Goal: Entertainment & Leisure: Consume media (video, audio)

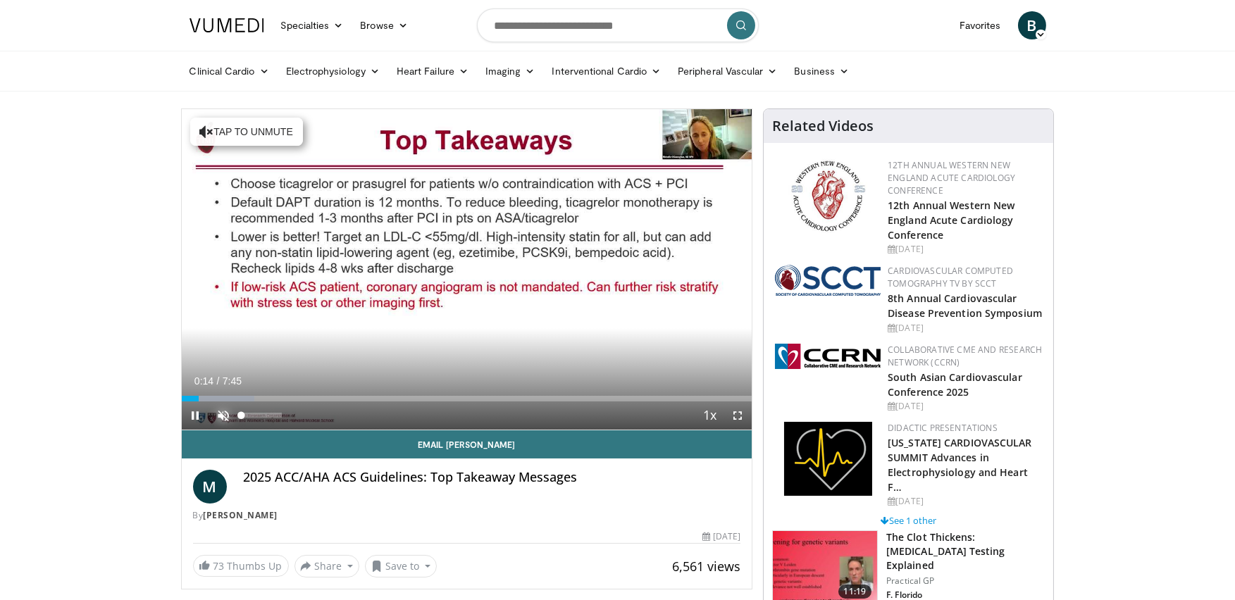
click at [227, 409] on span "Video Player" at bounding box center [224, 416] width 28 height 28
click at [738, 411] on span "Video Player" at bounding box center [738, 416] width 28 height 28
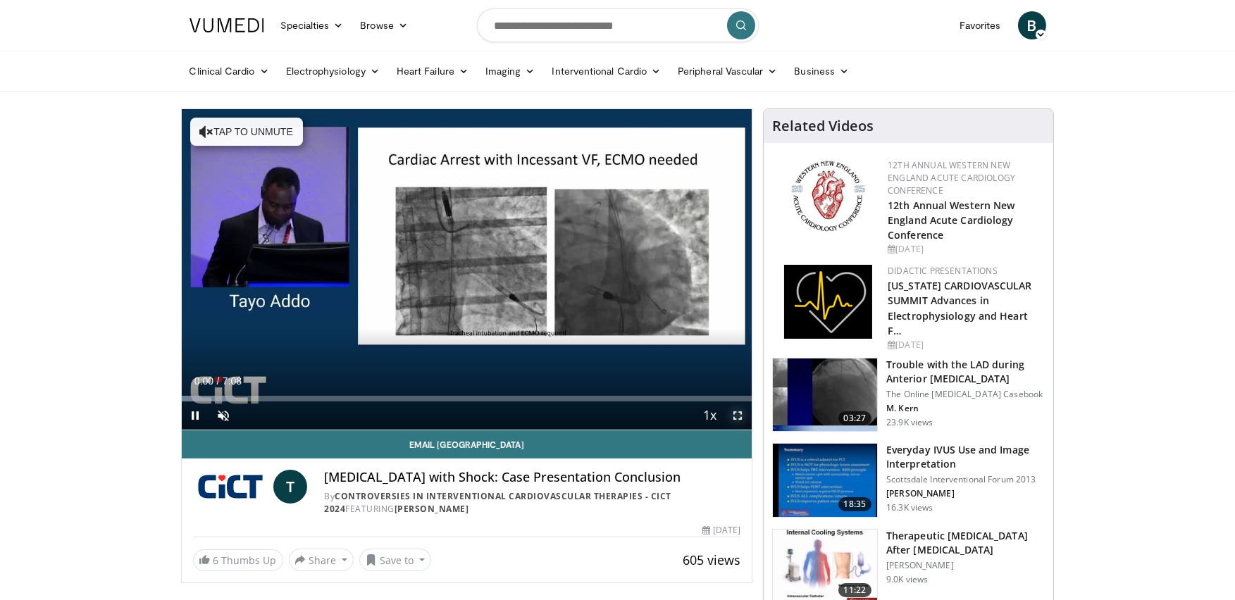
click at [735, 407] on span "Video Player" at bounding box center [738, 416] width 28 height 28
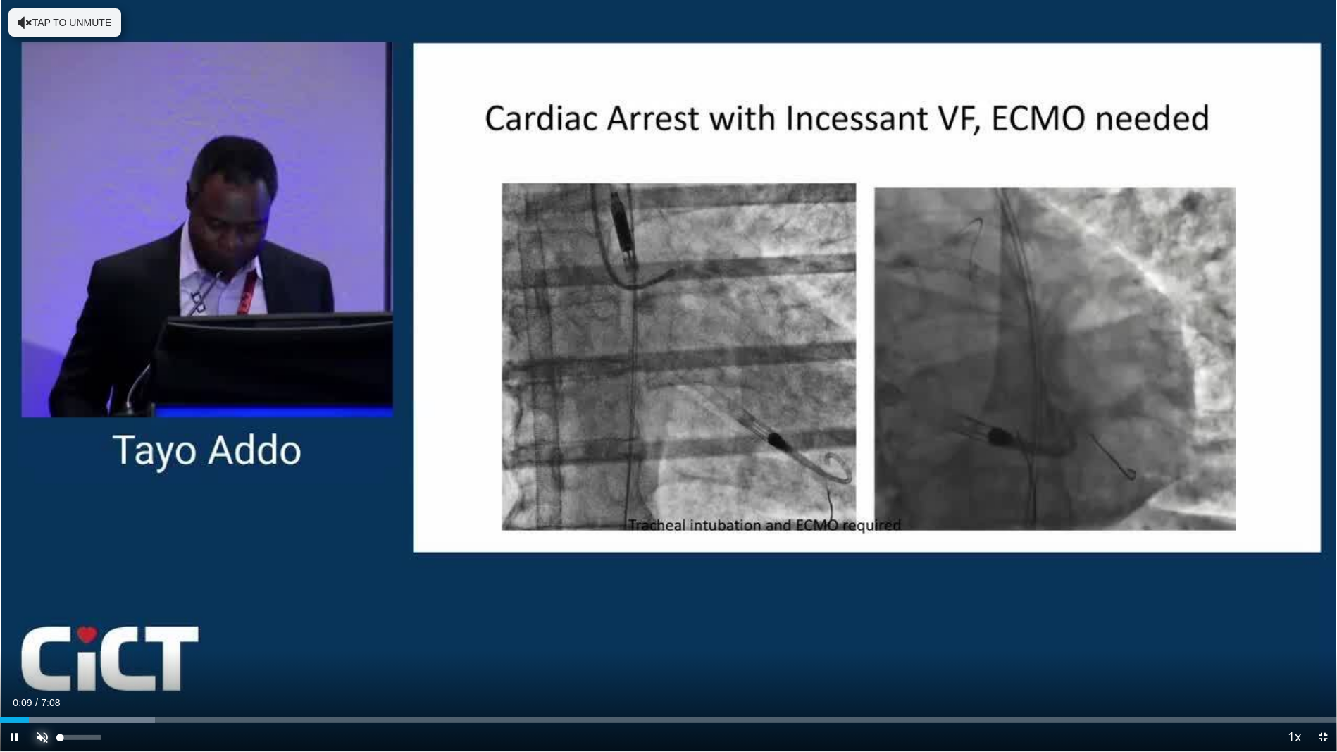
click at [50, 600] on span "Video Player" at bounding box center [42, 737] width 28 height 28
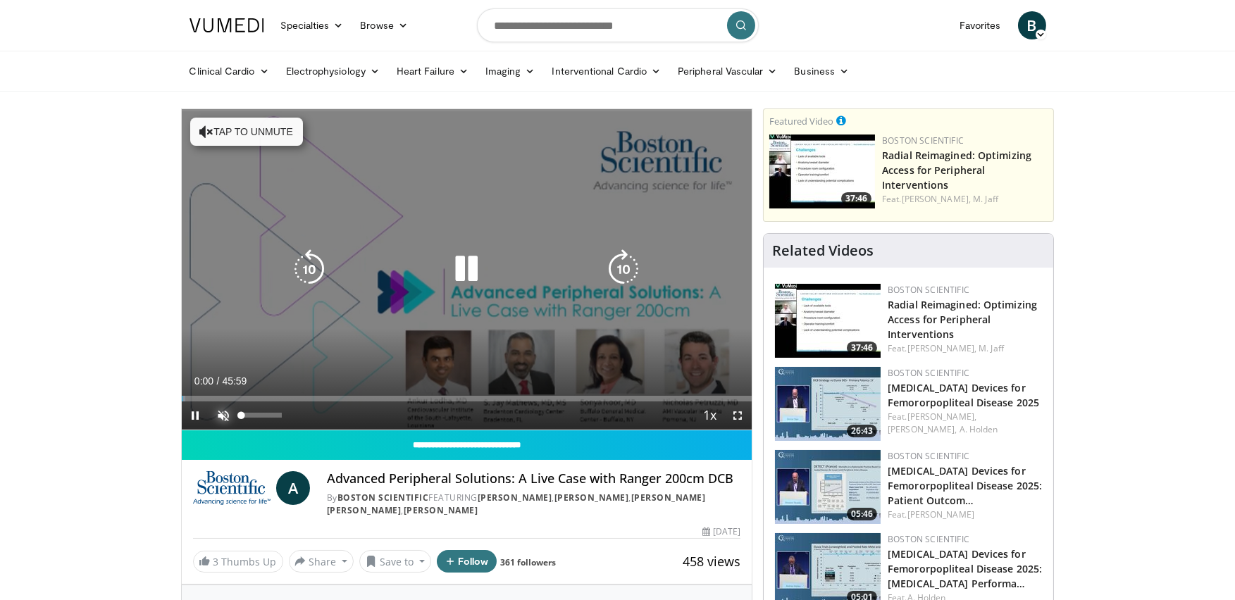
click at [225, 412] on span "Video Player" at bounding box center [224, 416] width 28 height 28
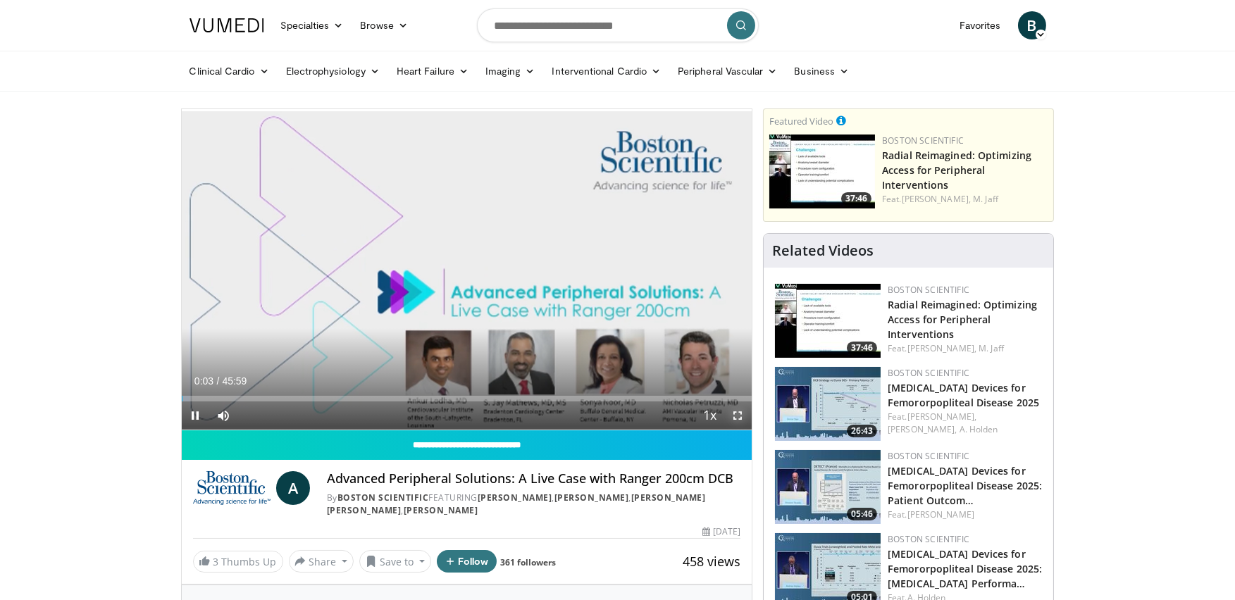
click at [731, 409] on video-js "**********" at bounding box center [467, 269] width 571 height 321
click at [733, 411] on span "Video Player" at bounding box center [738, 416] width 28 height 28
click at [194, 409] on span "Video Player" at bounding box center [196, 416] width 28 height 28
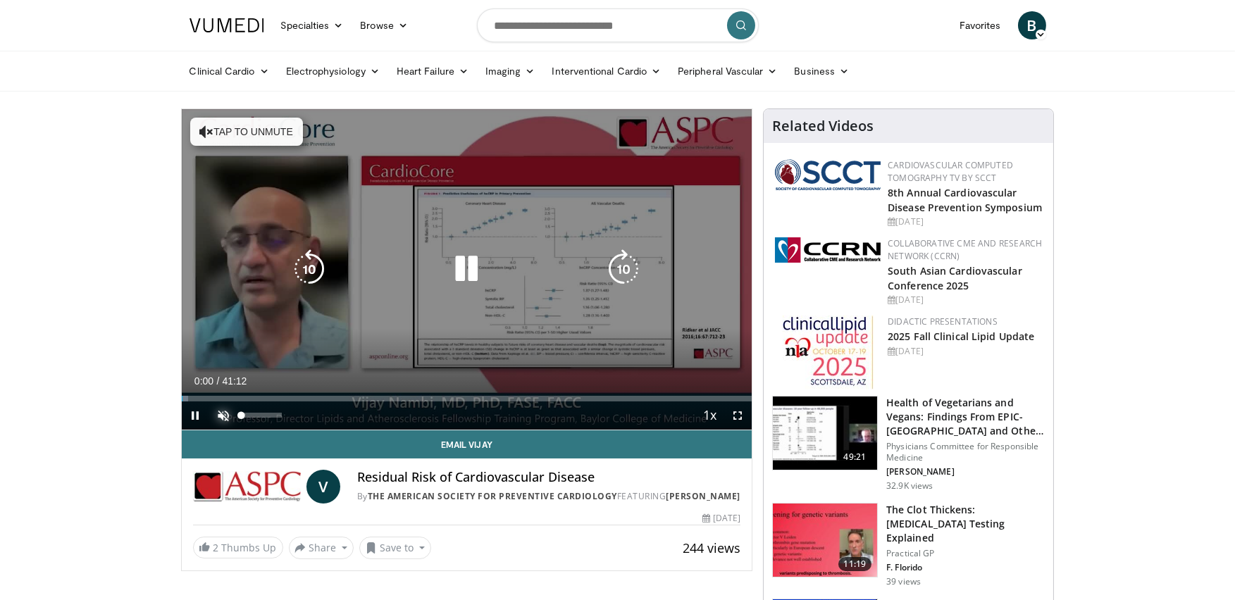
click at [228, 416] on span "Video Player" at bounding box center [224, 416] width 28 height 28
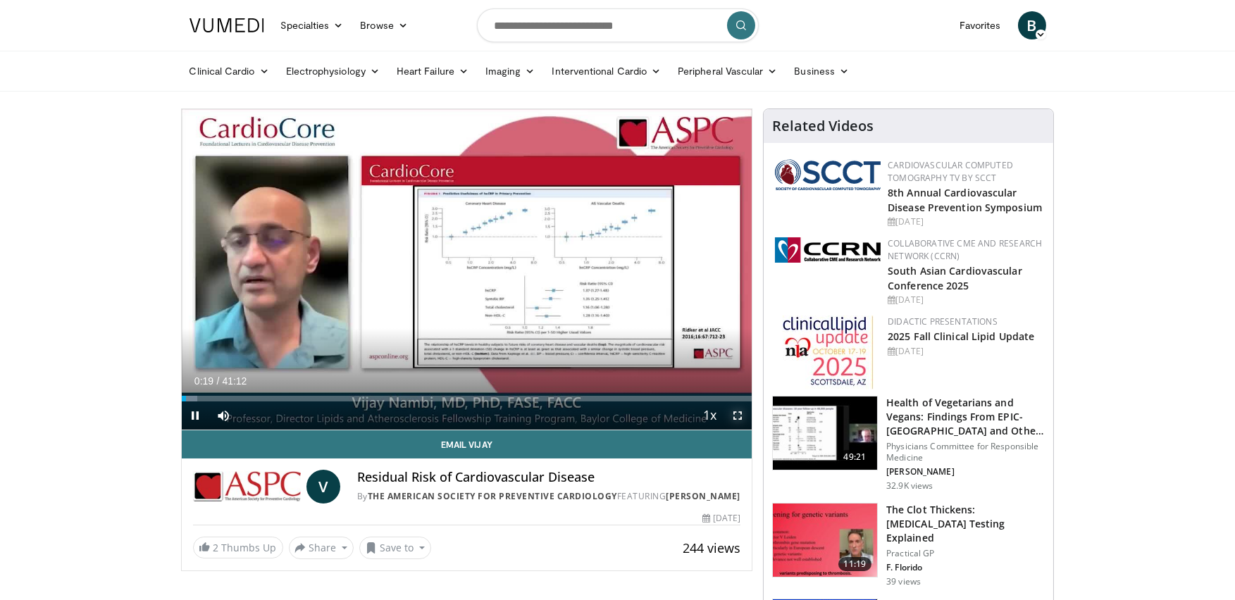
click at [738, 413] on span "Video Player" at bounding box center [738, 416] width 28 height 28
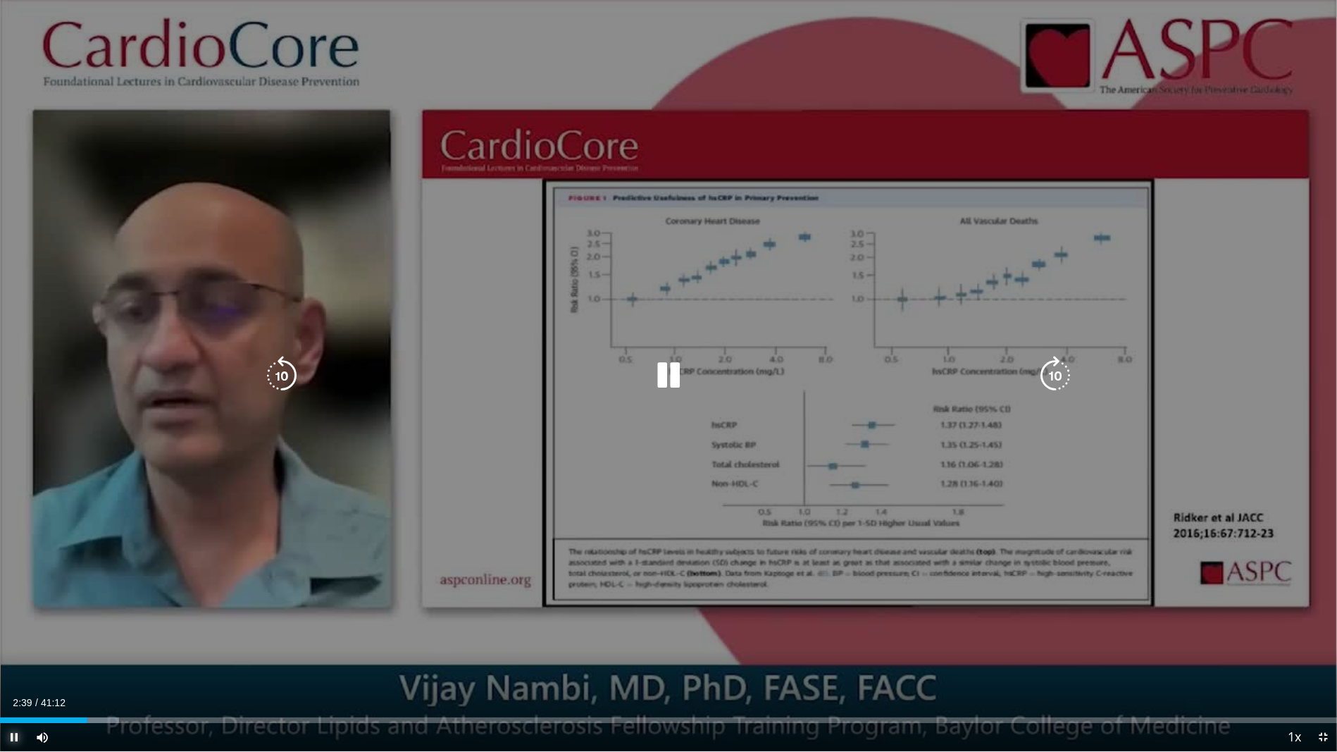
click at [9, 600] on span "Video Player" at bounding box center [14, 737] width 28 height 28
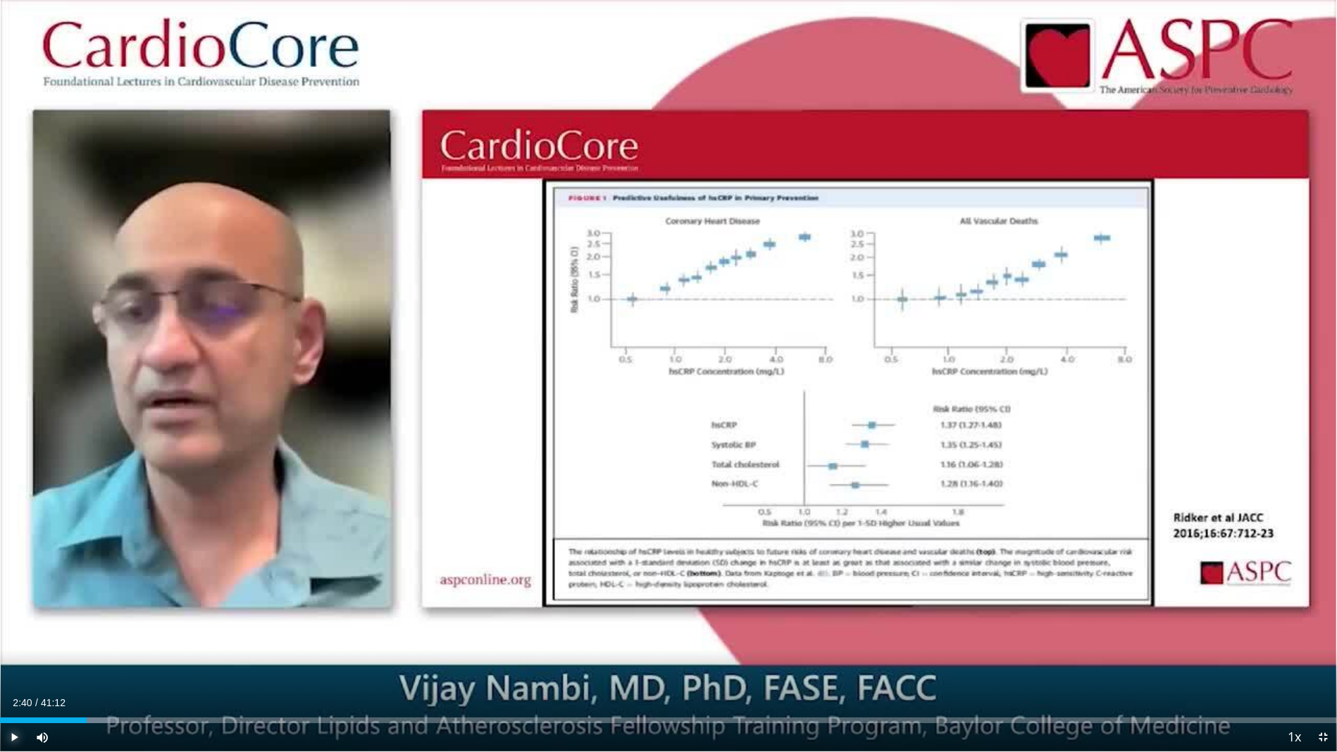
click at [18, 600] on span "Video Player" at bounding box center [14, 737] width 28 height 28
click at [8, 600] on span "Video Player" at bounding box center [14, 737] width 28 height 28
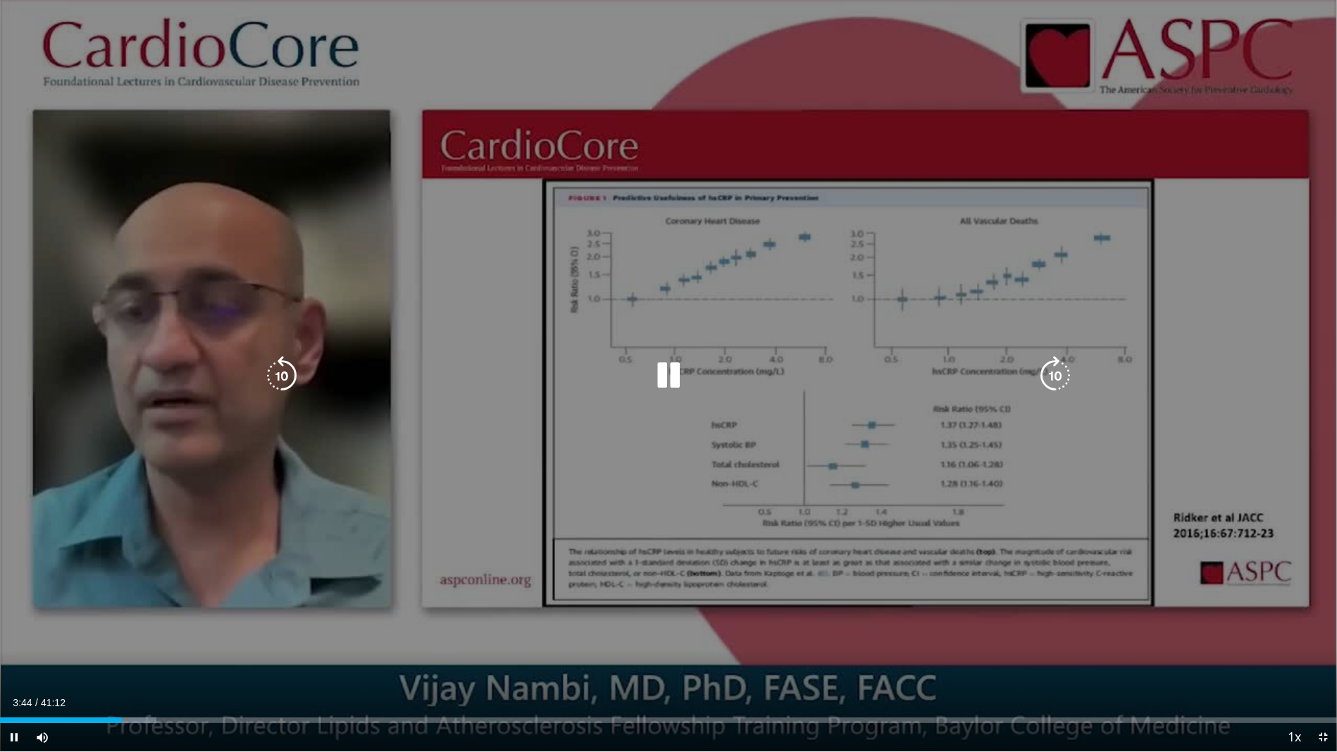
click at [497, 540] on div "10 seconds Tap to unmute" at bounding box center [668, 375] width 1337 height 751
click at [498, 540] on div "10 seconds Tap to unmute" at bounding box center [668, 375] width 1337 height 751
click at [637, 48] on div "10 seconds Tap to unmute" at bounding box center [668, 375] width 1337 height 751
click at [626, 68] on div "10 seconds Tap to unmute" at bounding box center [668, 375] width 1337 height 751
click at [256, 545] on div "10 seconds Tap to unmute" at bounding box center [668, 375] width 1337 height 751
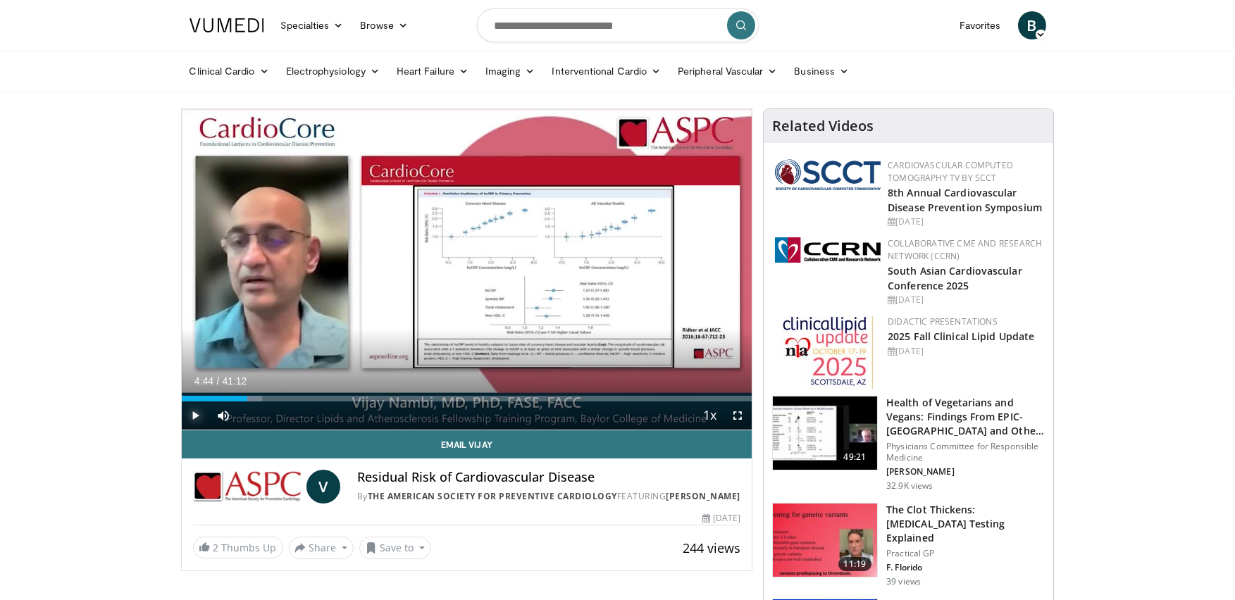
click at [199, 410] on span "Video Player" at bounding box center [196, 416] width 28 height 28
click at [735, 410] on span "Video Player" at bounding box center [738, 416] width 28 height 28
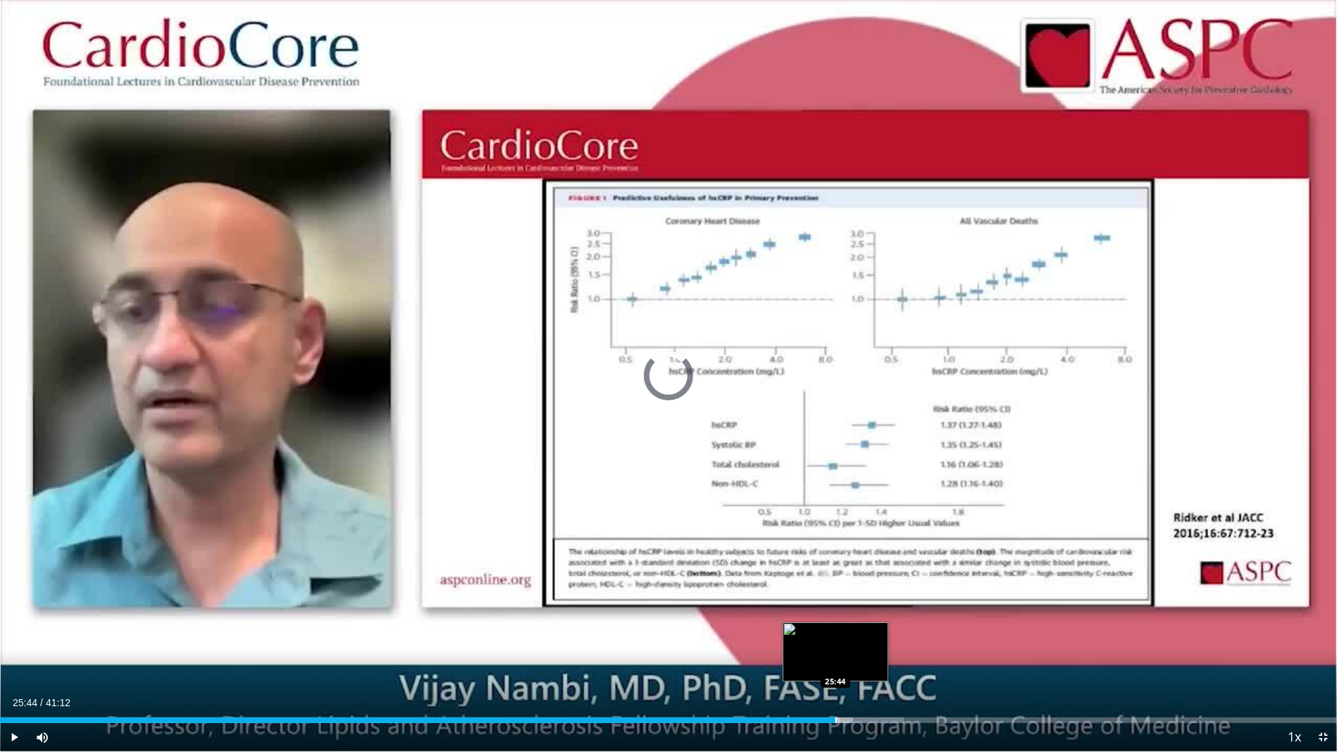
click at [836, 600] on div "Loaded : 67.62% 25:44 25:44" at bounding box center [668, 715] width 1337 height 13
click at [830, 600] on div "Loaded : 65.19% 25:34 25:34" at bounding box center [668, 715] width 1337 height 13
click at [824, 600] on div "Loaded : 64.79% 25:39 25:23" at bounding box center [668, 715] width 1337 height 13
click at [819, 600] on div "Loaded : 64.22% 25:14 25:14" at bounding box center [668, 715] width 1337 height 13
click at [16, 600] on span "Video Player" at bounding box center [14, 737] width 28 height 28
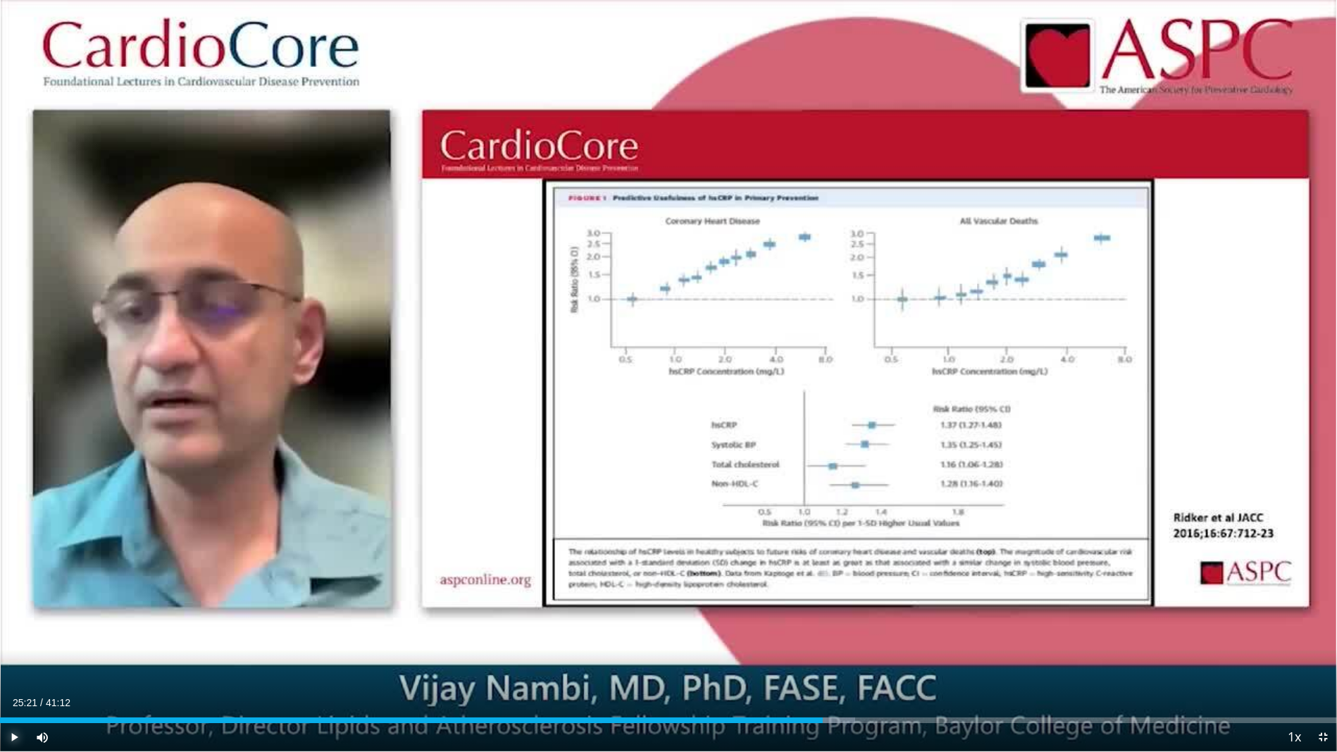
click at [16, 600] on span "Video Player" at bounding box center [14, 737] width 28 height 28
click at [10, 600] on span "Video Player" at bounding box center [14, 737] width 28 height 28
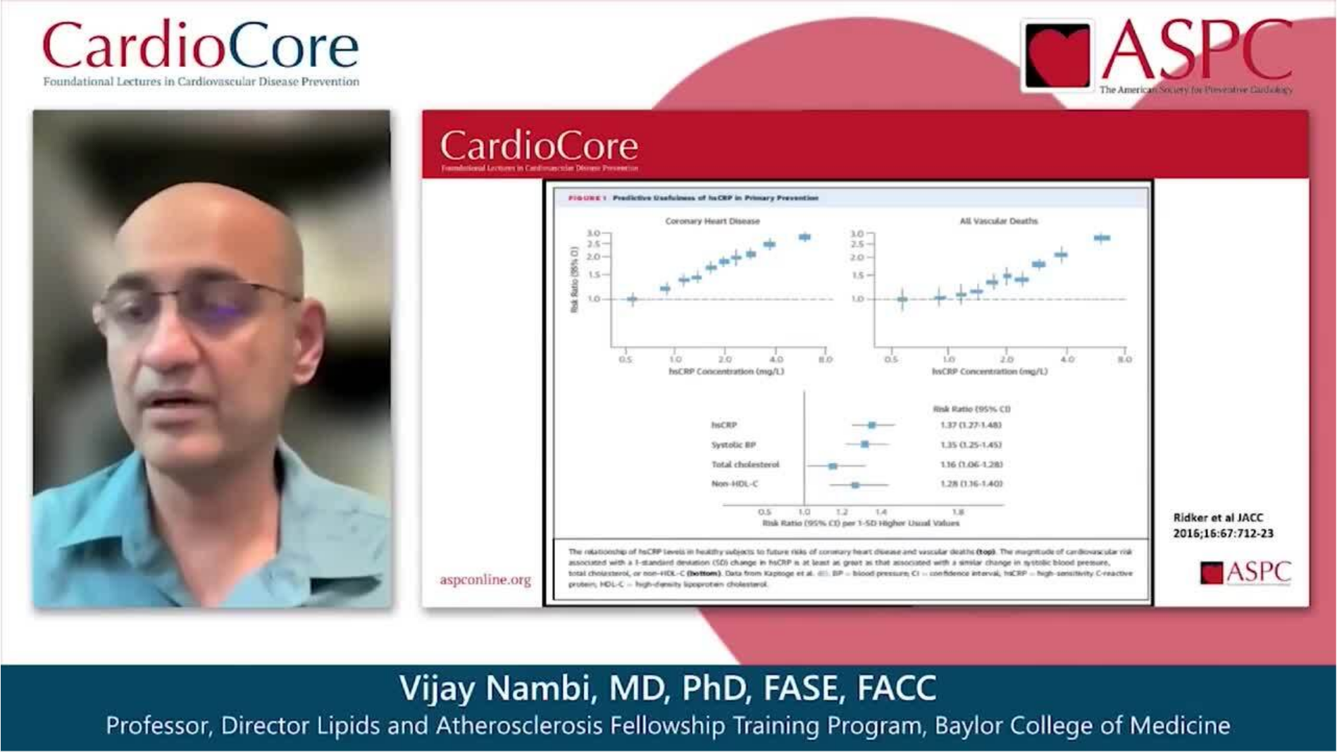
click at [17, 600] on video-js "**********" at bounding box center [668, 376] width 1337 height 752
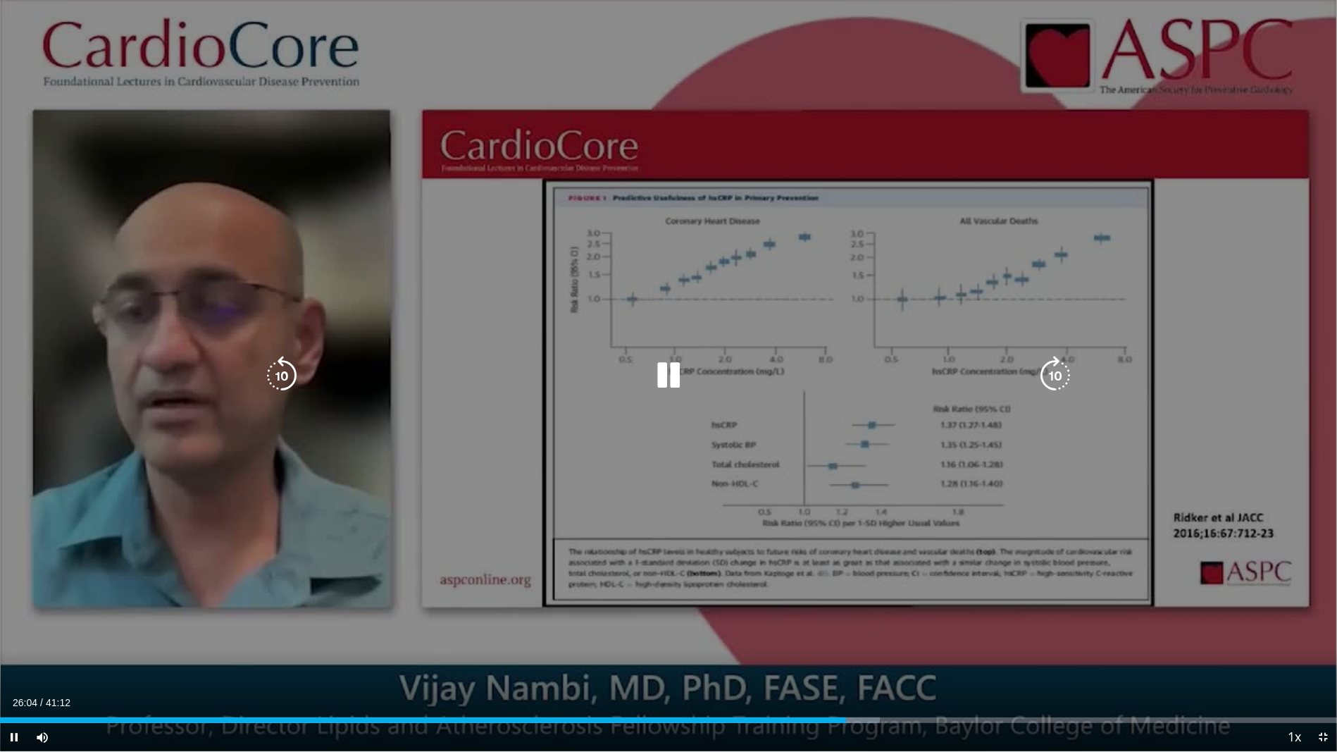
click at [68, 600] on div "10 seconds Tap to unmute" at bounding box center [668, 375] width 1337 height 751
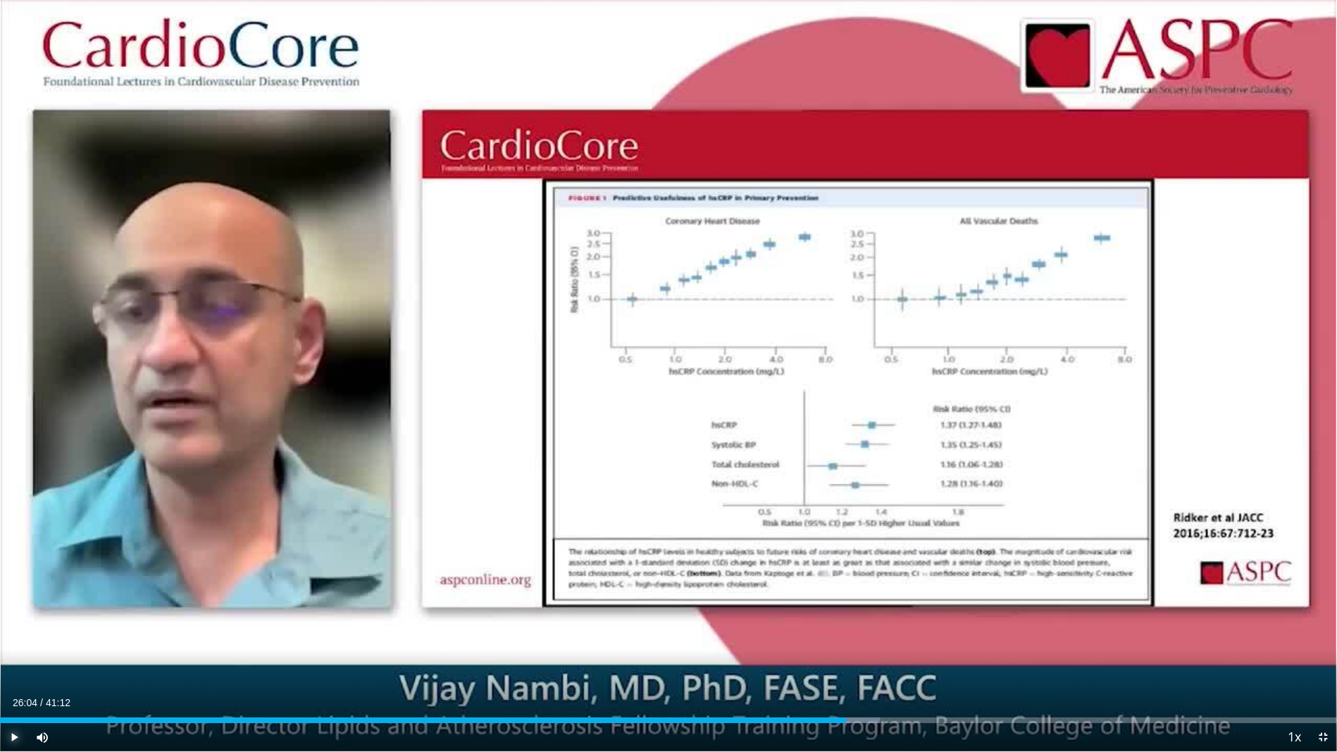
click at [14, 600] on span "Video Player" at bounding box center [14, 737] width 28 height 28
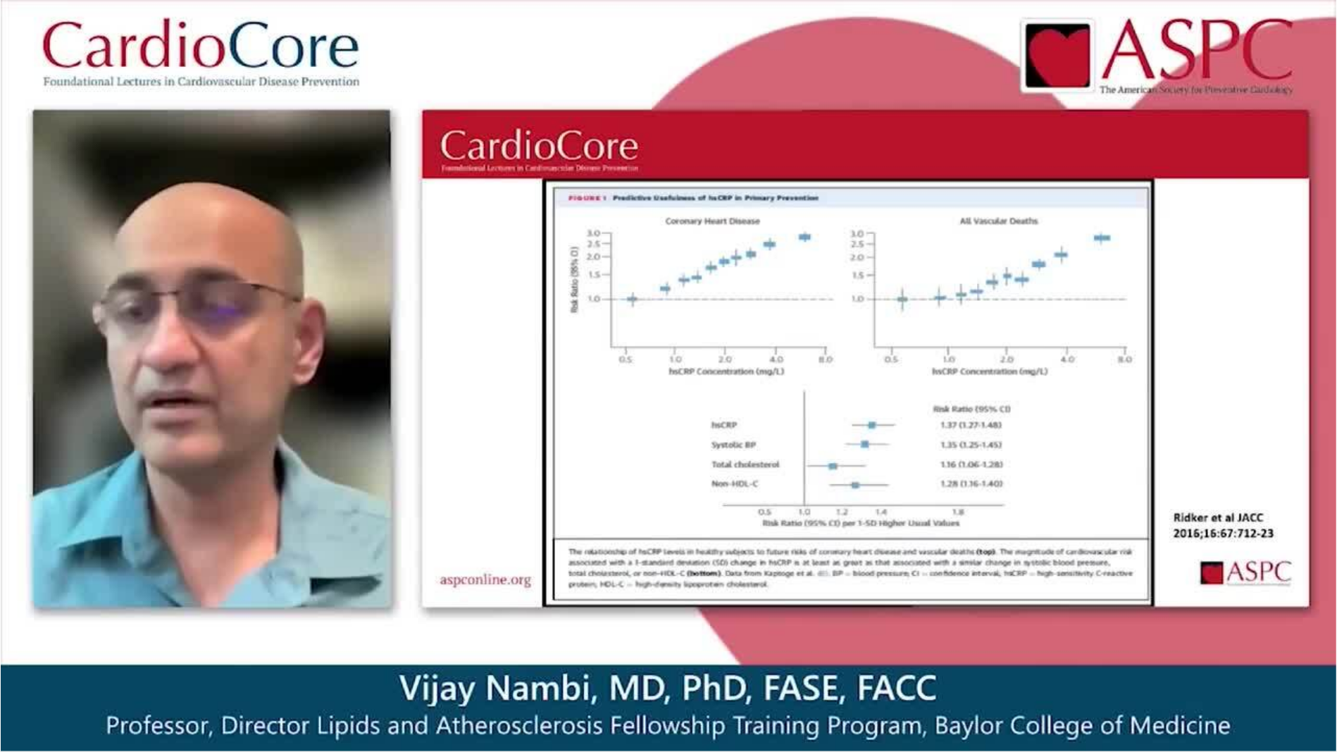
click at [14, 600] on video-js "**********" at bounding box center [668, 376] width 1337 height 752
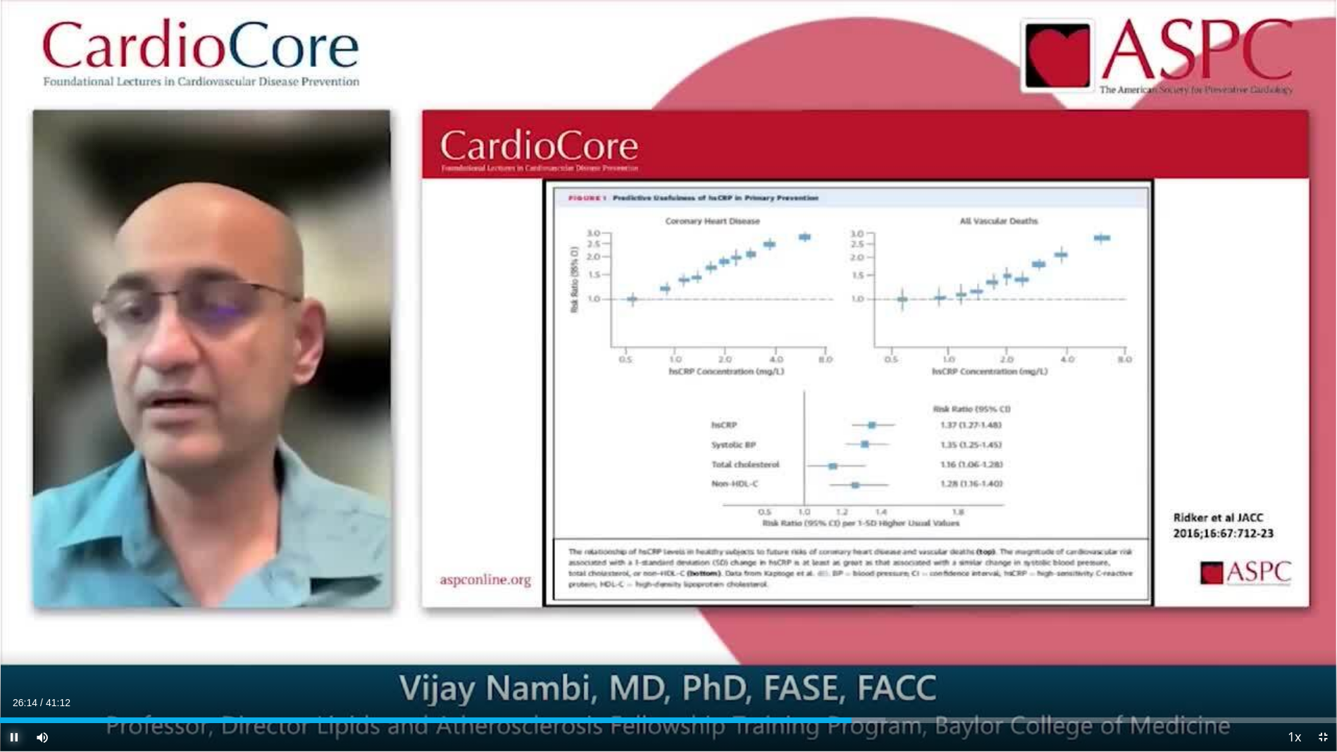
click at [14, 600] on span "Video Player" at bounding box center [14, 737] width 28 height 28
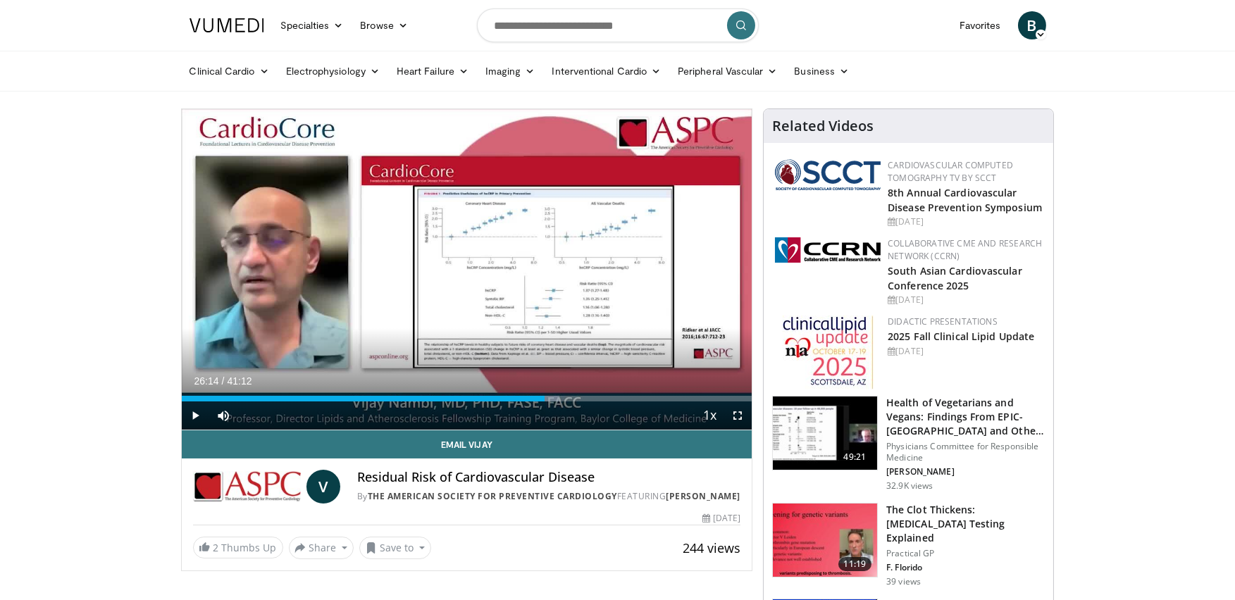
click at [261, 376] on div "Current Time 26:14 / Duration 41:12" at bounding box center [467, 381] width 571 height 13
click at [200, 412] on span "Video Player" at bounding box center [196, 416] width 28 height 28
click at [735, 415] on span "Video Player" at bounding box center [738, 416] width 28 height 28
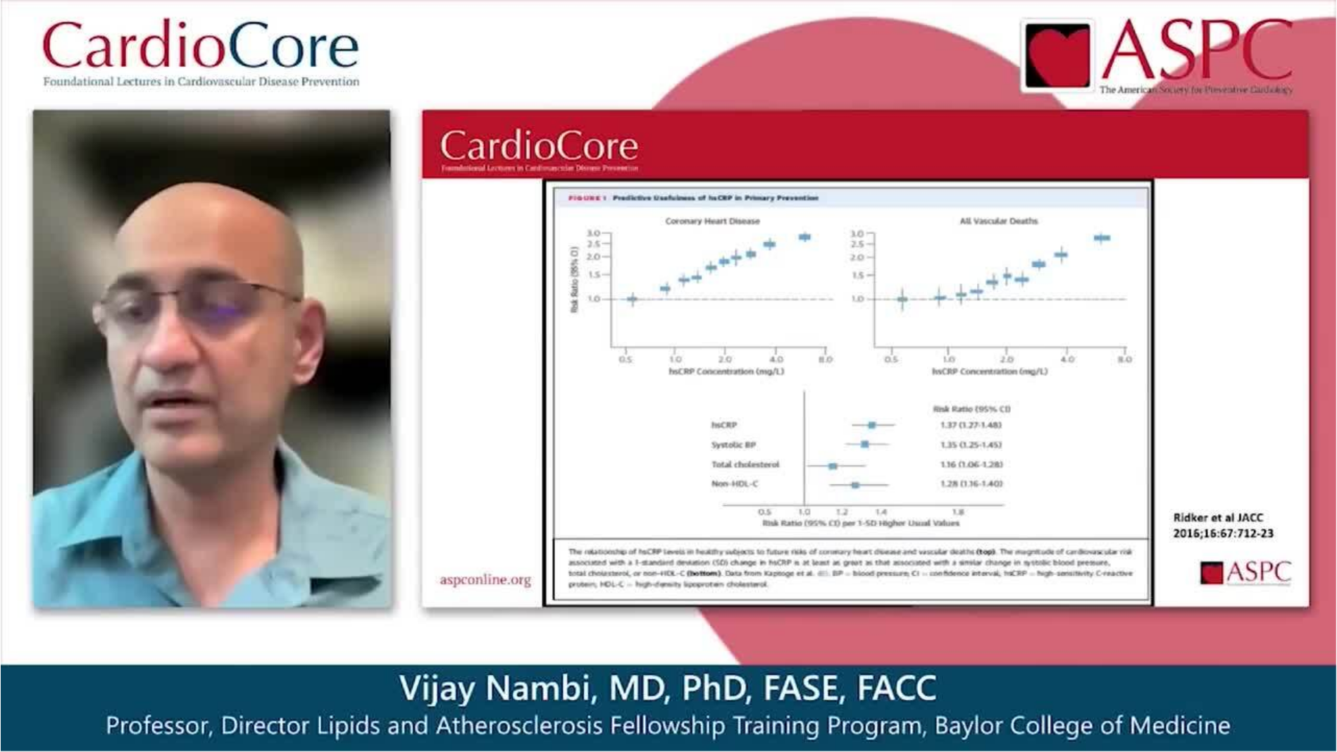
click at [534, 523] on div "10 seconds Tap to unmute" at bounding box center [668, 375] width 1337 height 751
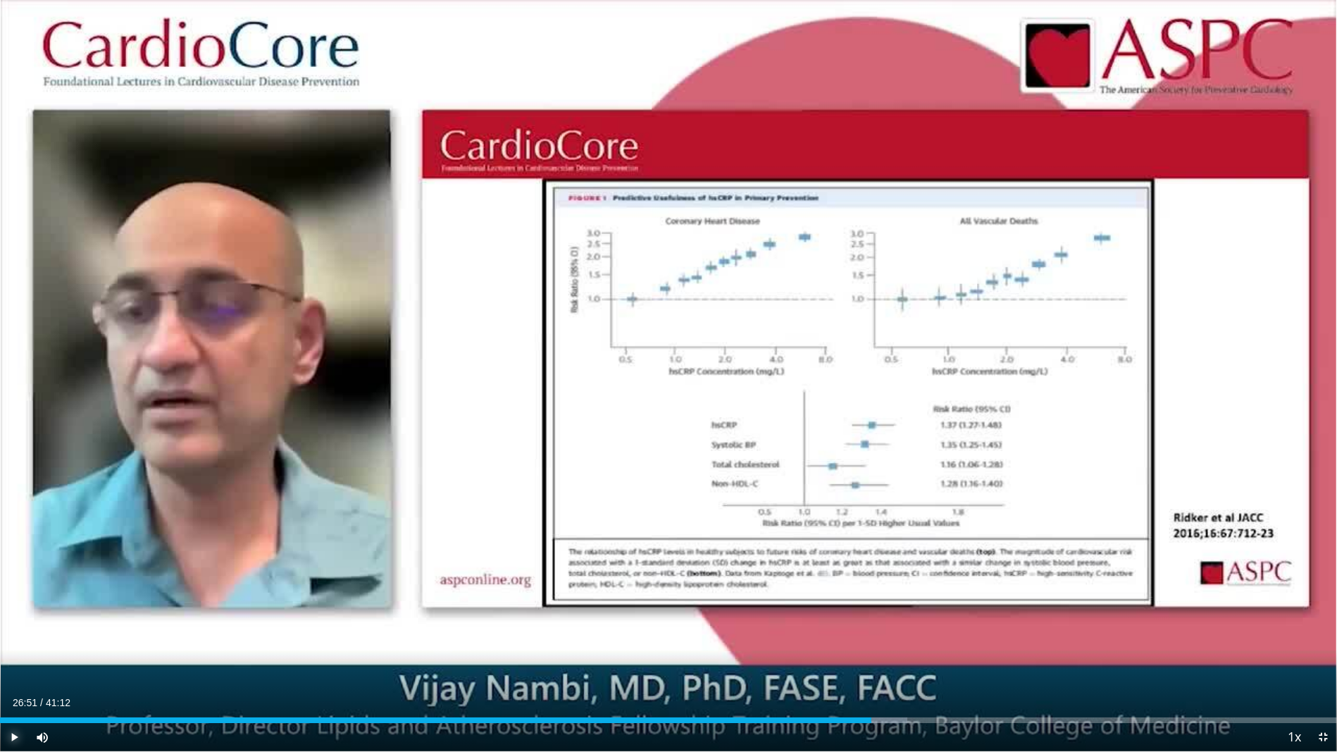
click at [19, 600] on span "Video Player" at bounding box center [14, 737] width 28 height 28
click at [15, 600] on span "Video Player" at bounding box center [14, 737] width 28 height 28
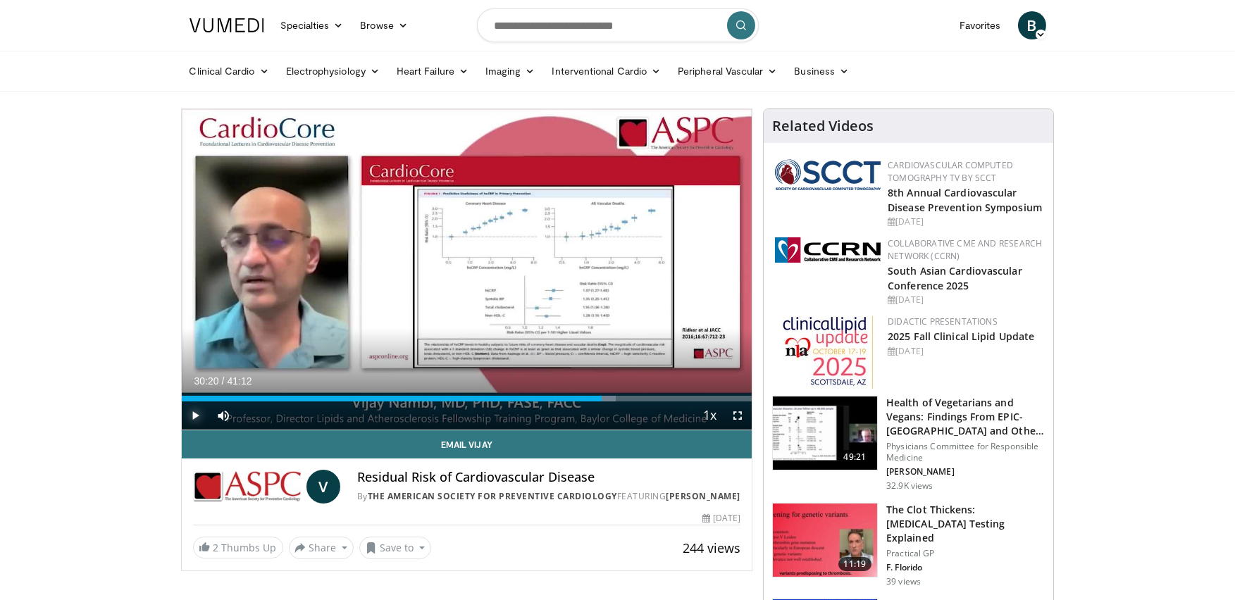
click at [196, 416] on span "Video Player" at bounding box center [196, 416] width 28 height 28
click at [736, 414] on span "Video Player" at bounding box center [738, 416] width 28 height 28
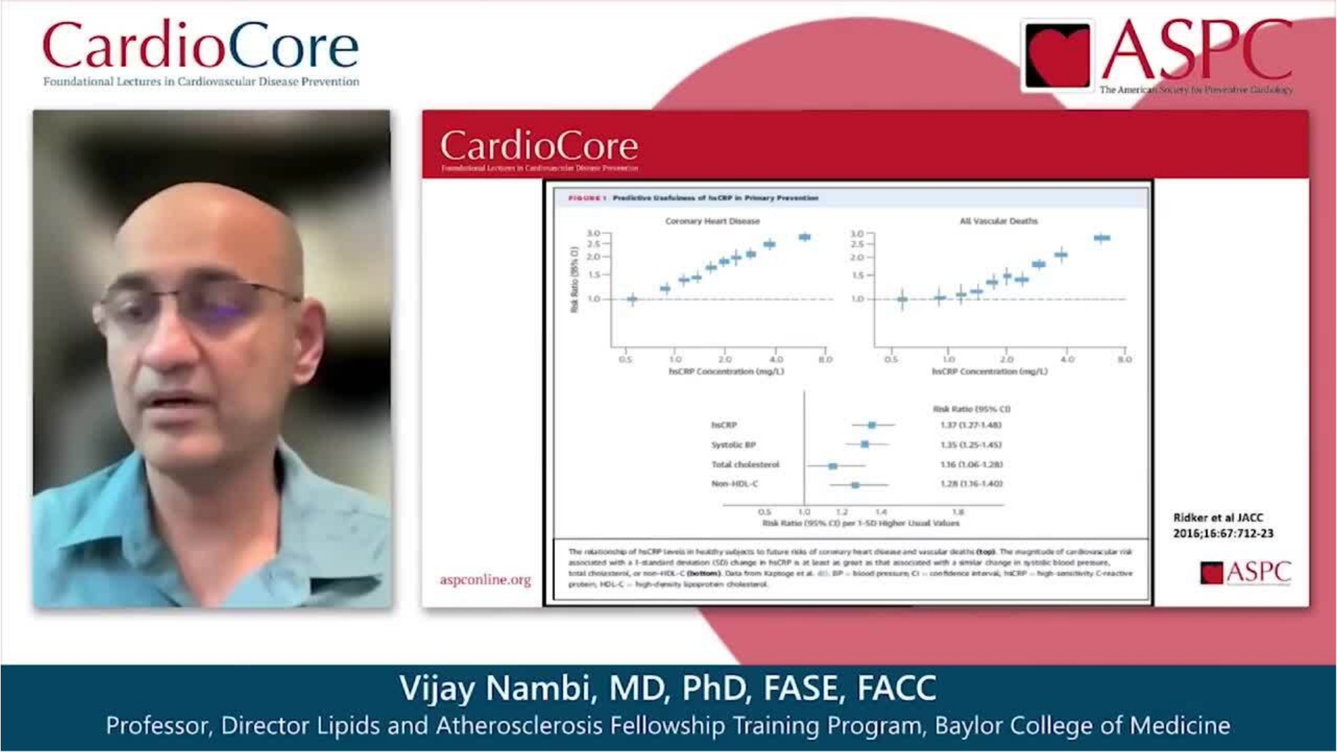
click at [429, 445] on div "10 seconds Tap to unmute" at bounding box center [668, 375] width 1337 height 751
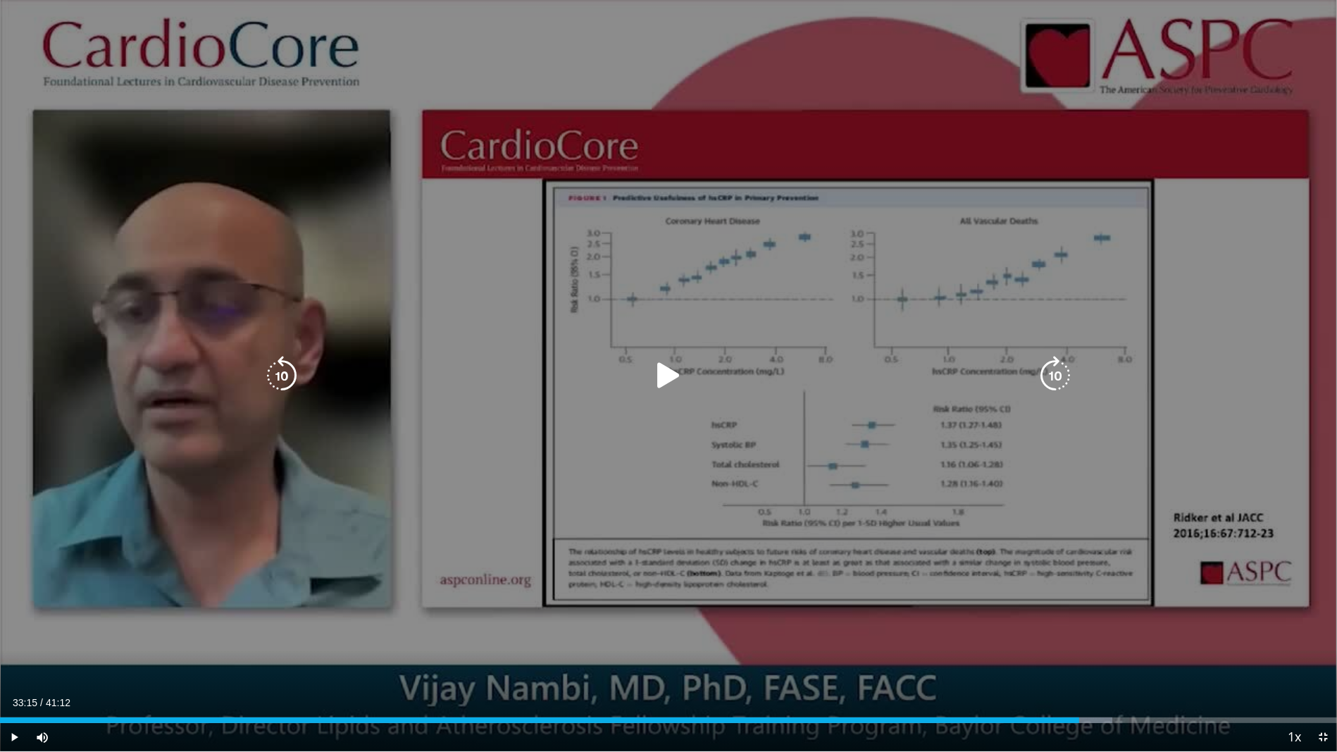
click at [134, 600] on div "10 seconds Tap to unmute" at bounding box center [668, 375] width 1337 height 751
click at [128, 600] on div "10 seconds Tap to unmute" at bounding box center [668, 375] width 1337 height 751
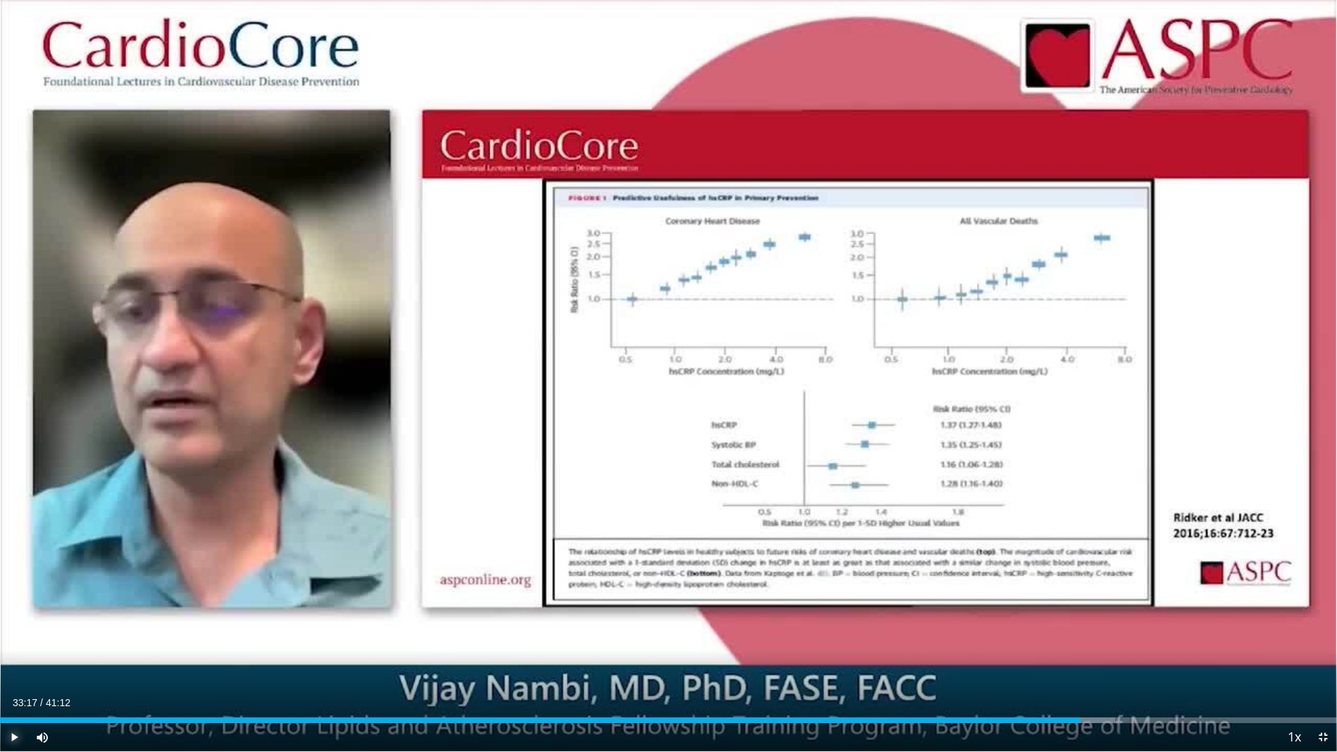
click at [14, 600] on span "Video Player" at bounding box center [14, 737] width 28 height 28
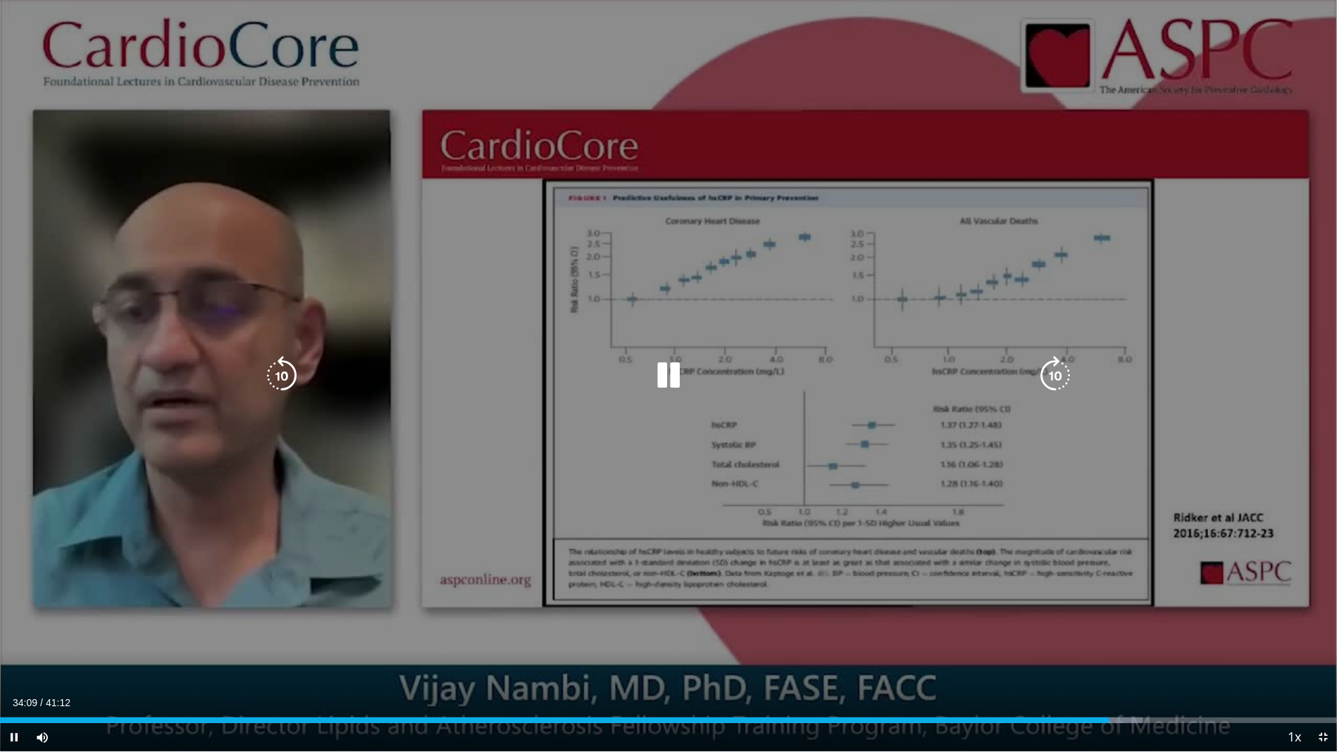
click at [349, 545] on div "10 seconds Tap to unmute" at bounding box center [668, 375] width 1337 height 751
click at [75, 600] on div "10 seconds Tap to unmute" at bounding box center [668, 375] width 1337 height 751
click at [199, 566] on div "10 seconds Tap to unmute" at bounding box center [668, 375] width 1337 height 751
click at [142, 600] on div "10 seconds Tap to unmute" at bounding box center [668, 375] width 1337 height 751
click at [462, 524] on div "10 seconds Tap to unmute" at bounding box center [668, 375] width 1337 height 751
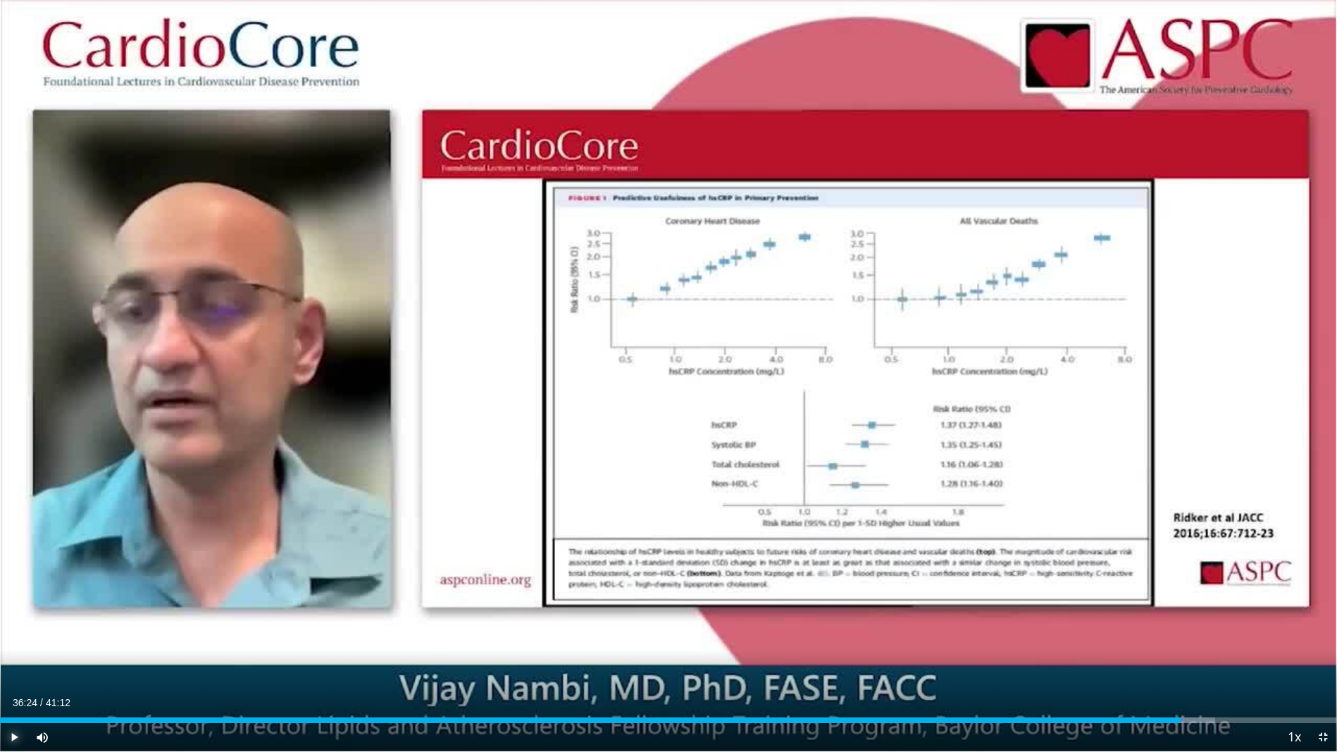
click at [16, 600] on span "Video Player" at bounding box center [14, 737] width 28 height 28
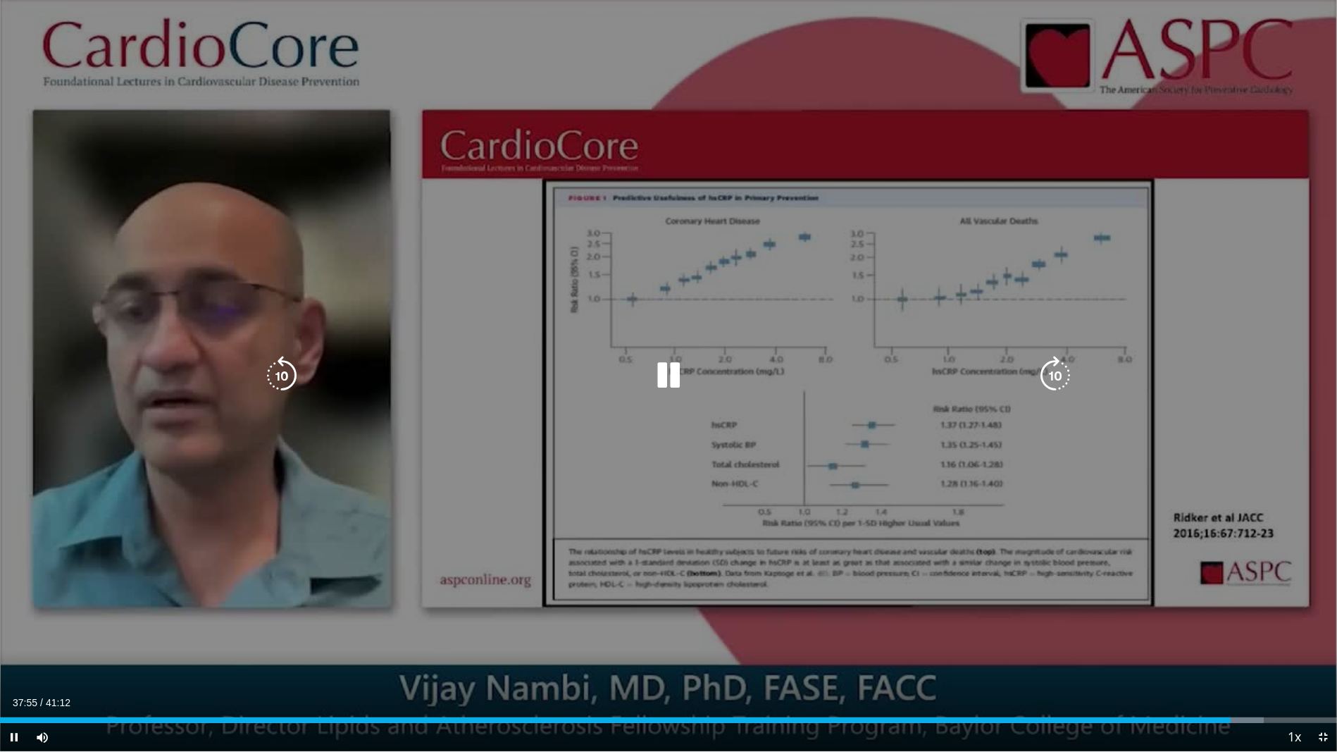
click at [802, 409] on div "10 seconds Tap to unmute" at bounding box center [668, 375] width 1337 height 751
click at [275, 376] on icon "Video Player" at bounding box center [281, 375] width 39 height 39
click at [450, 569] on div "20 seconds Tap to unmute" at bounding box center [668, 375] width 1337 height 751
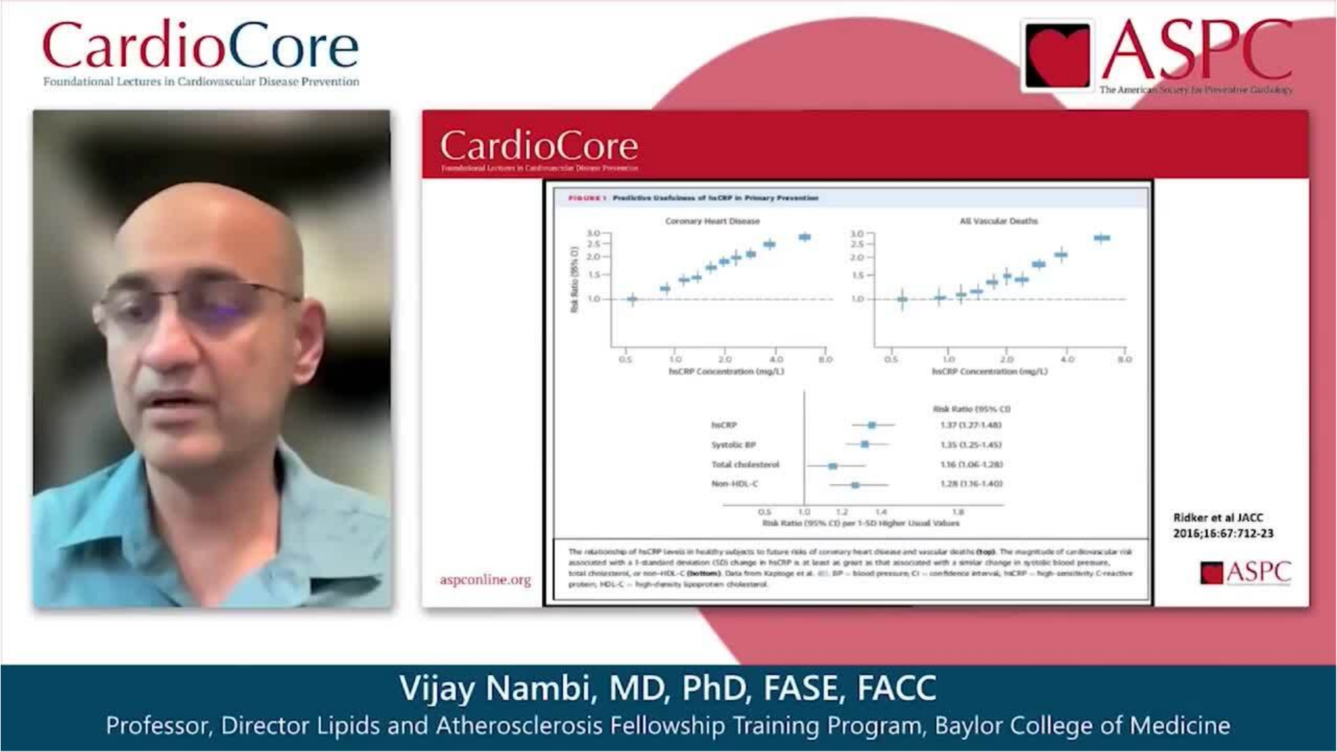
click at [455, 542] on div "20 seconds Tap to unmute" at bounding box center [668, 375] width 1337 height 751
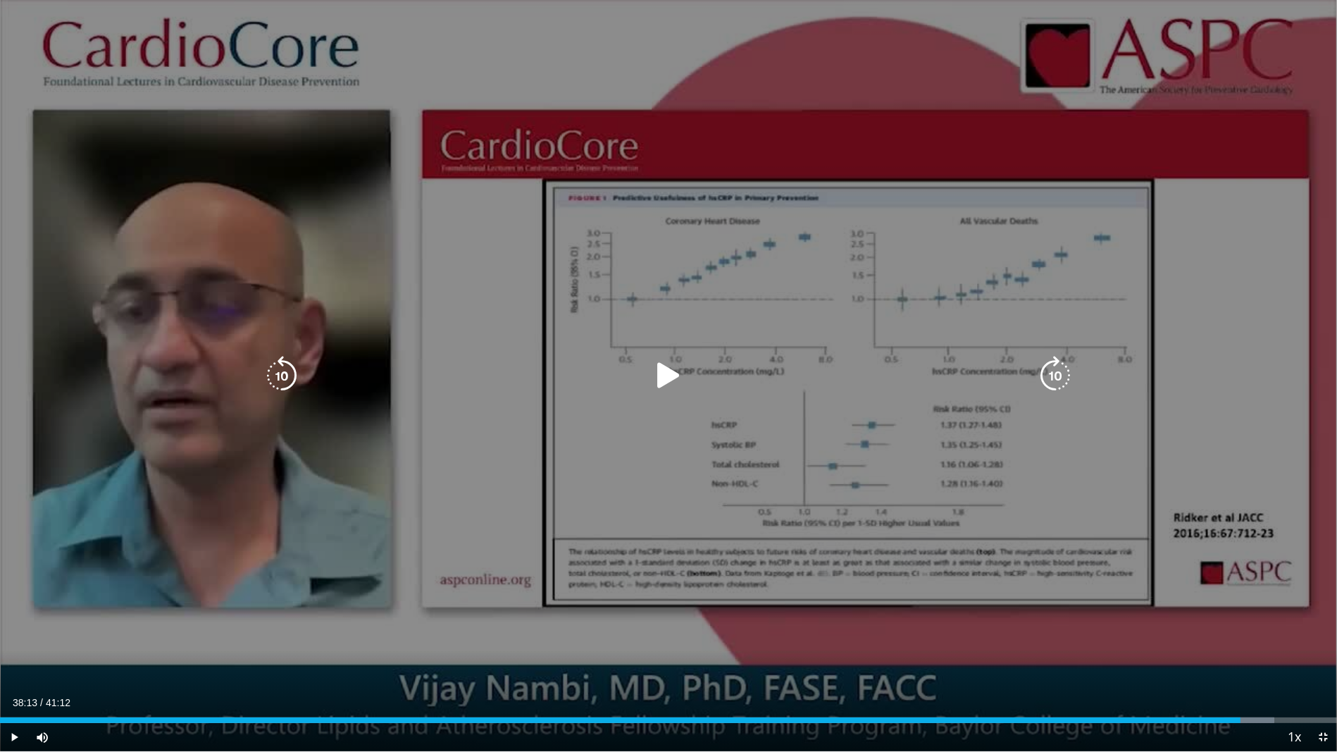
click at [478, 547] on div "20 seconds Tap to unmute" at bounding box center [668, 375] width 1337 height 751
